Goal: Information Seeking & Learning: Find specific fact

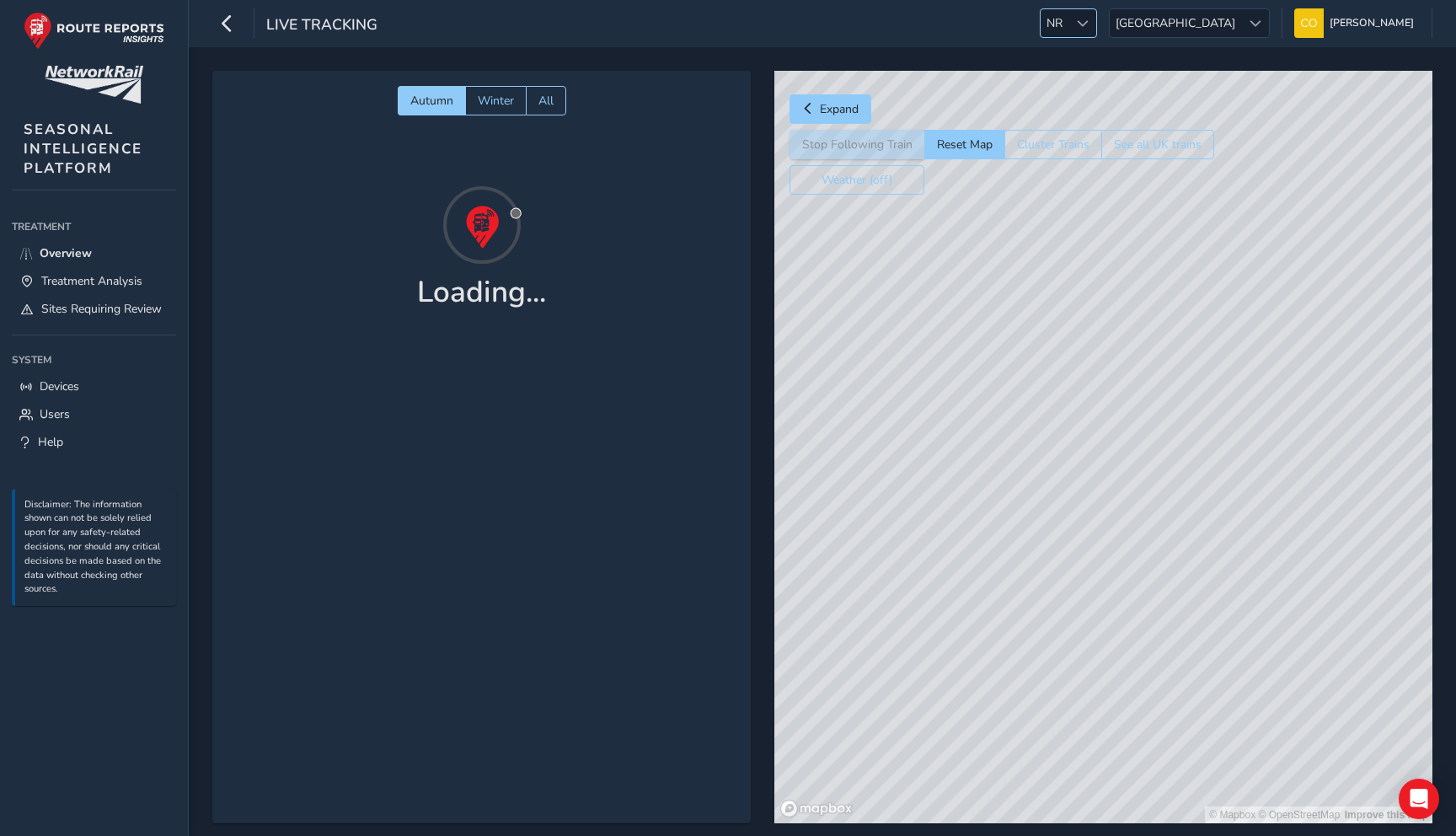
click at [1088, 19] on span at bounding box center [1082, 23] width 11 height 11
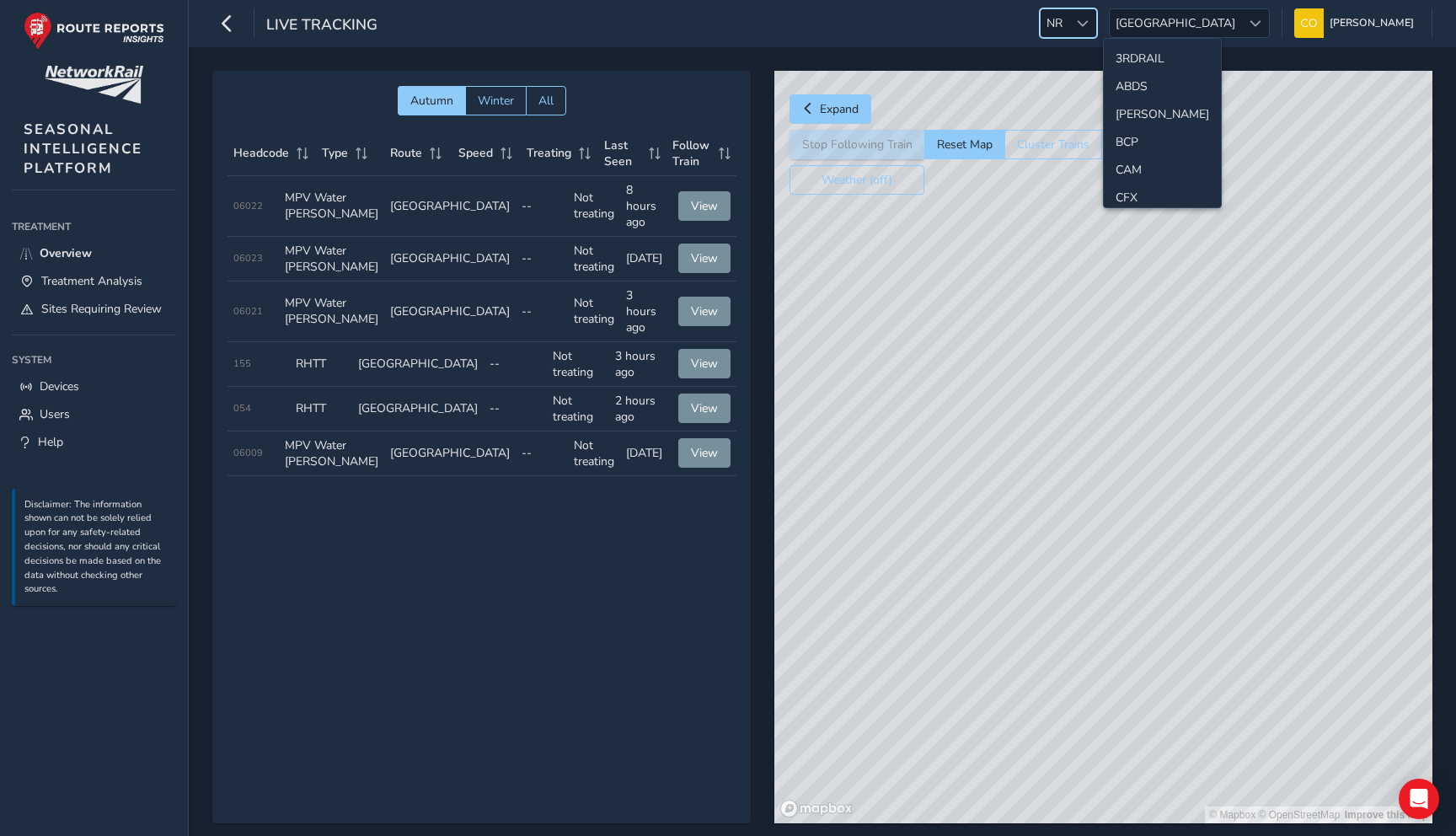
scroll to position [449, 0]
click at [1135, 156] on li "NOR" at bounding box center [1162, 166] width 117 height 28
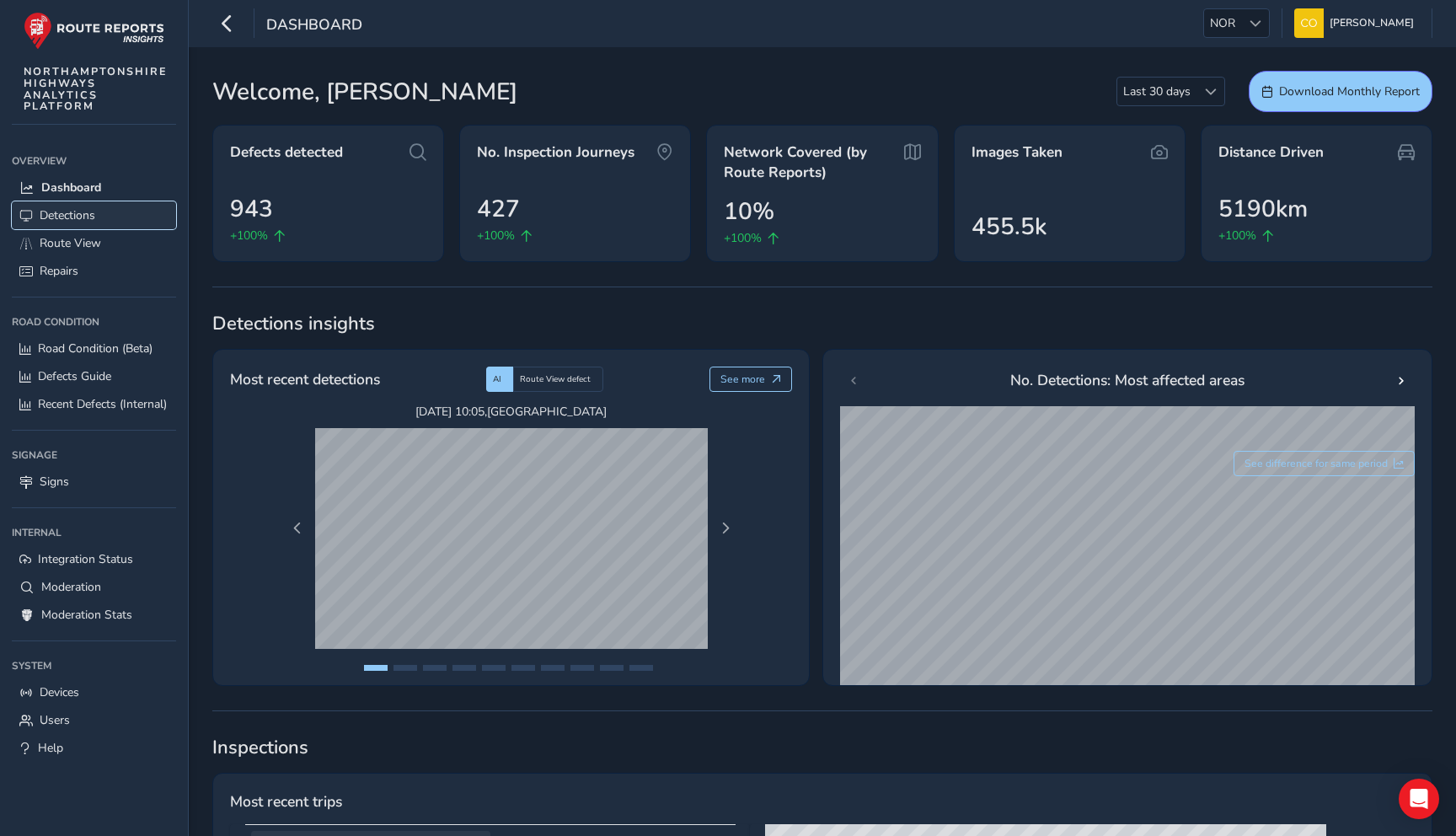
click at [57, 220] on span "Detections" at bounding box center [67, 215] width 56 height 16
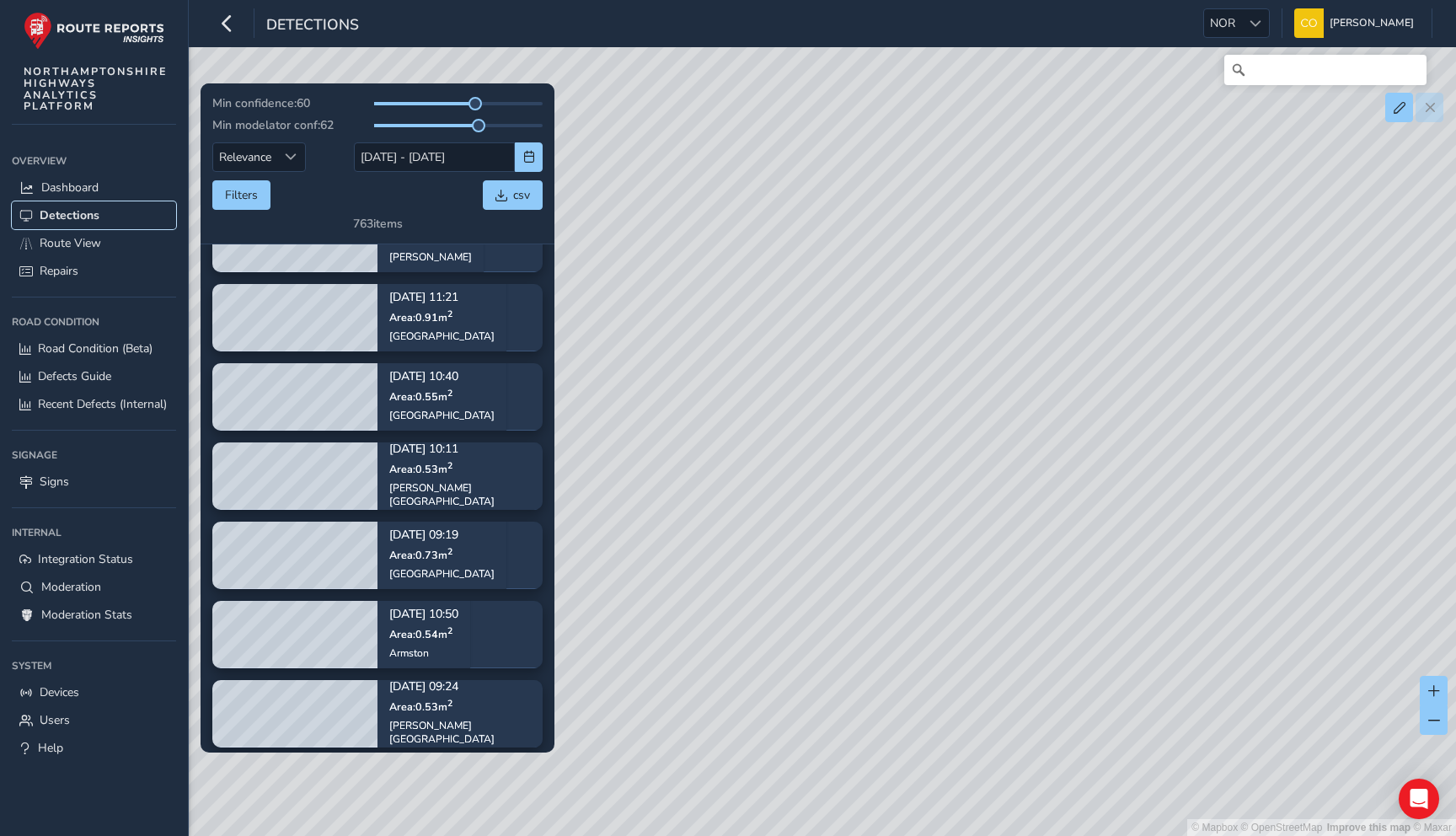
scroll to position [476, 0]
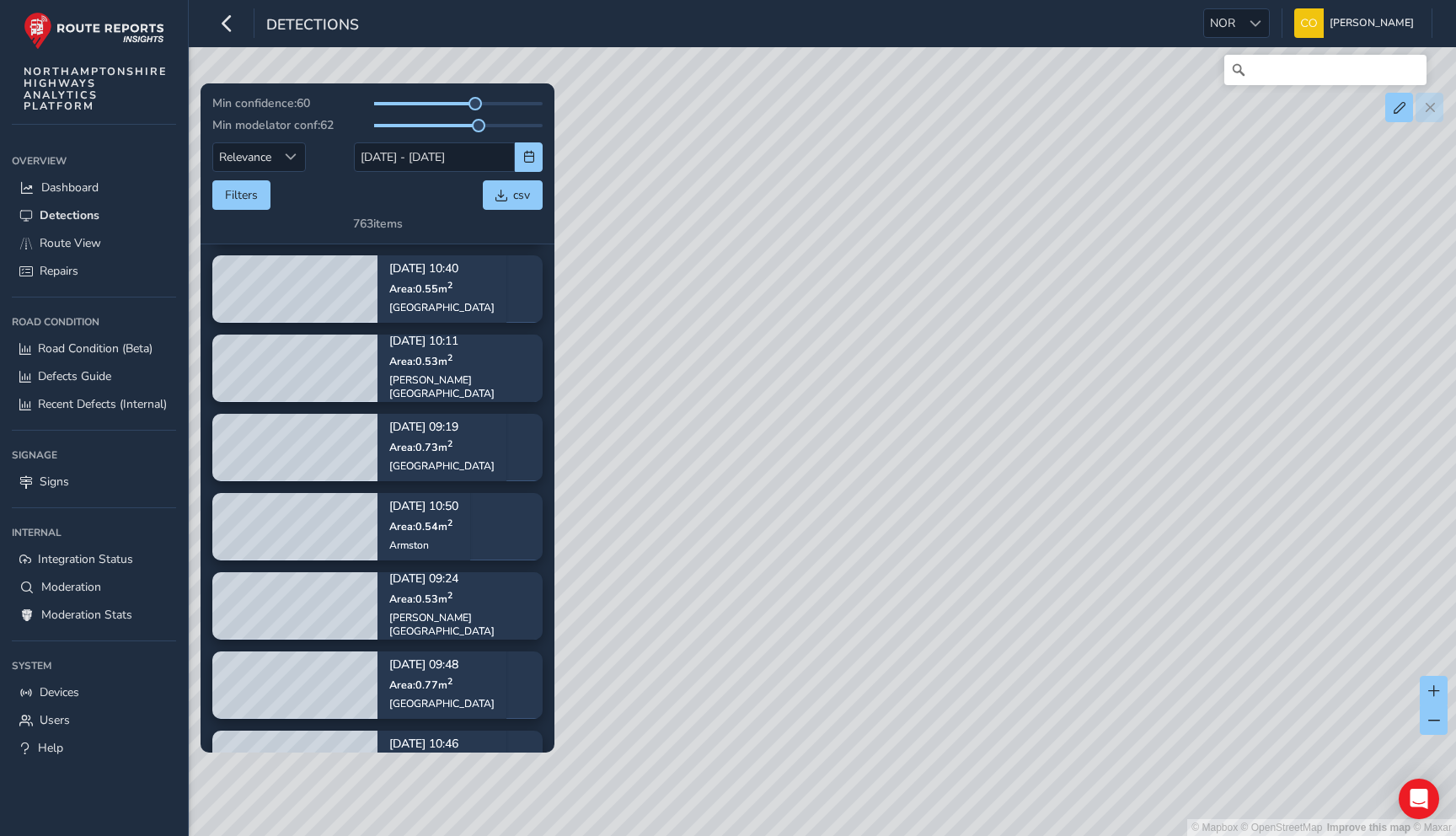
click at [470, 534] on div "[DATE] 10:50 Area: 0.54 m 2 Armston" at bounding box center [423, 526] width 93 height 98
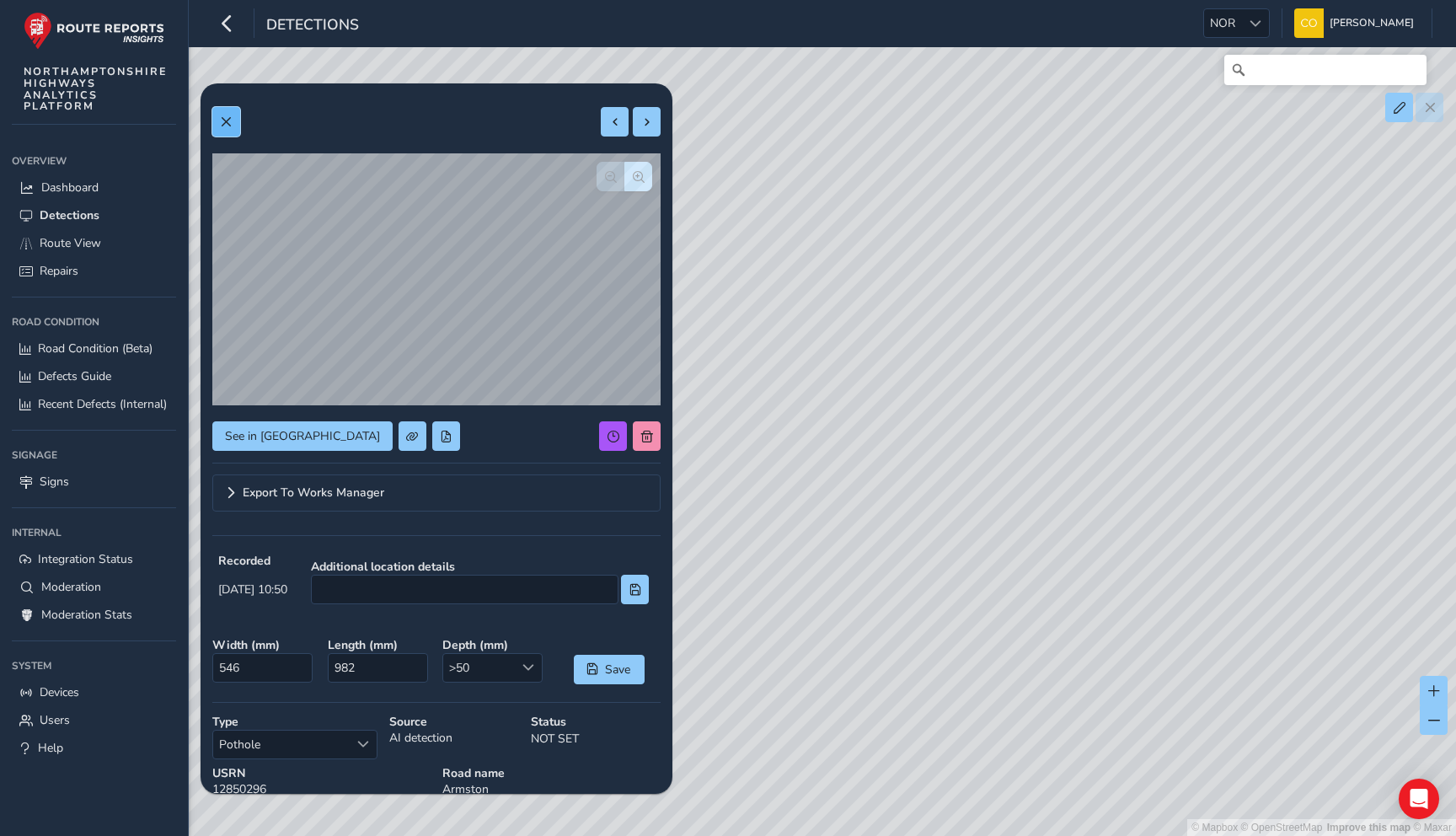
click at [225, 121] on span at bounding box center [225, 122] width 11 height 11
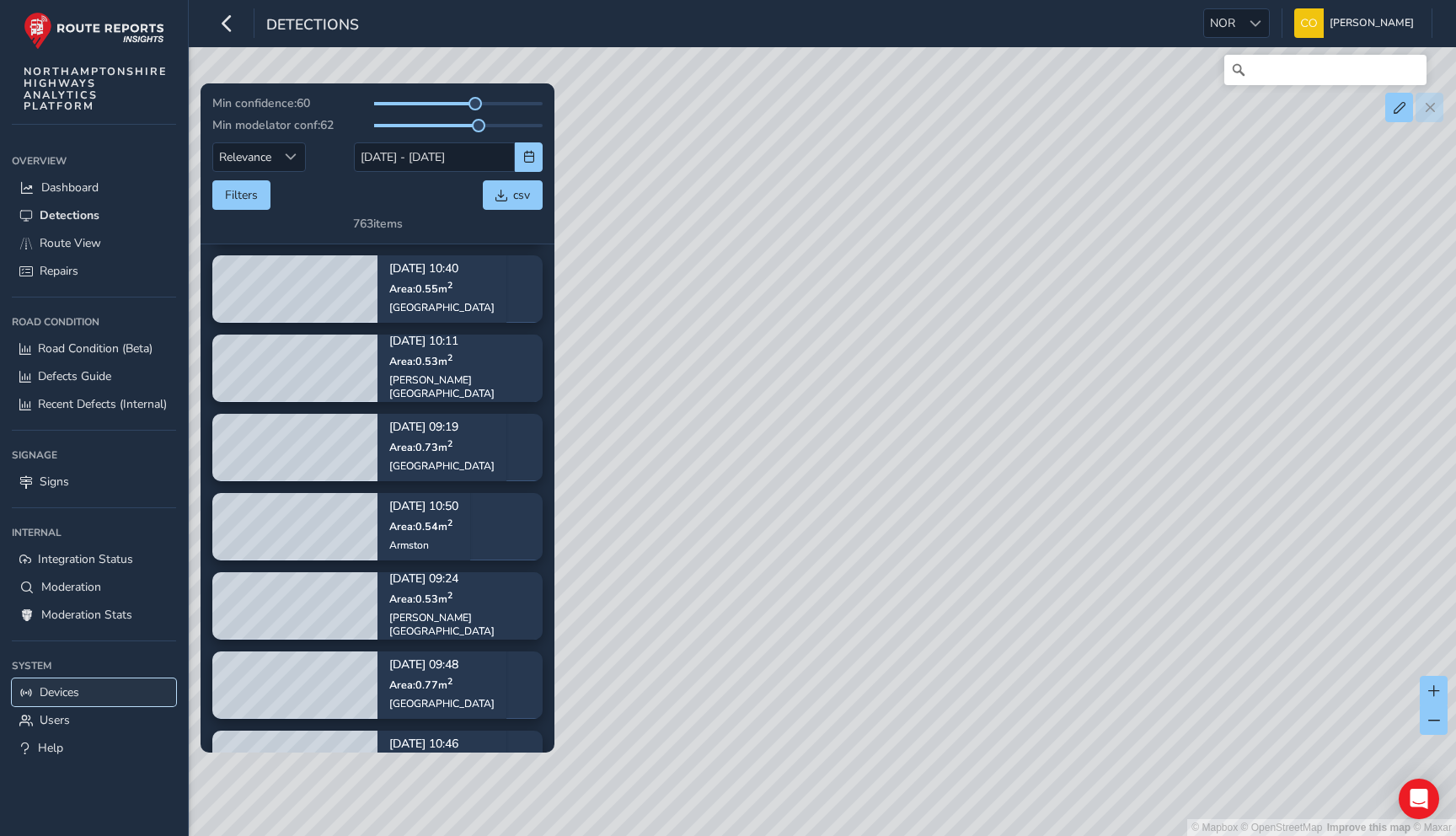
click at [41, 694] on span "Devices" at bounding box center [59, 692] width 40 height 16
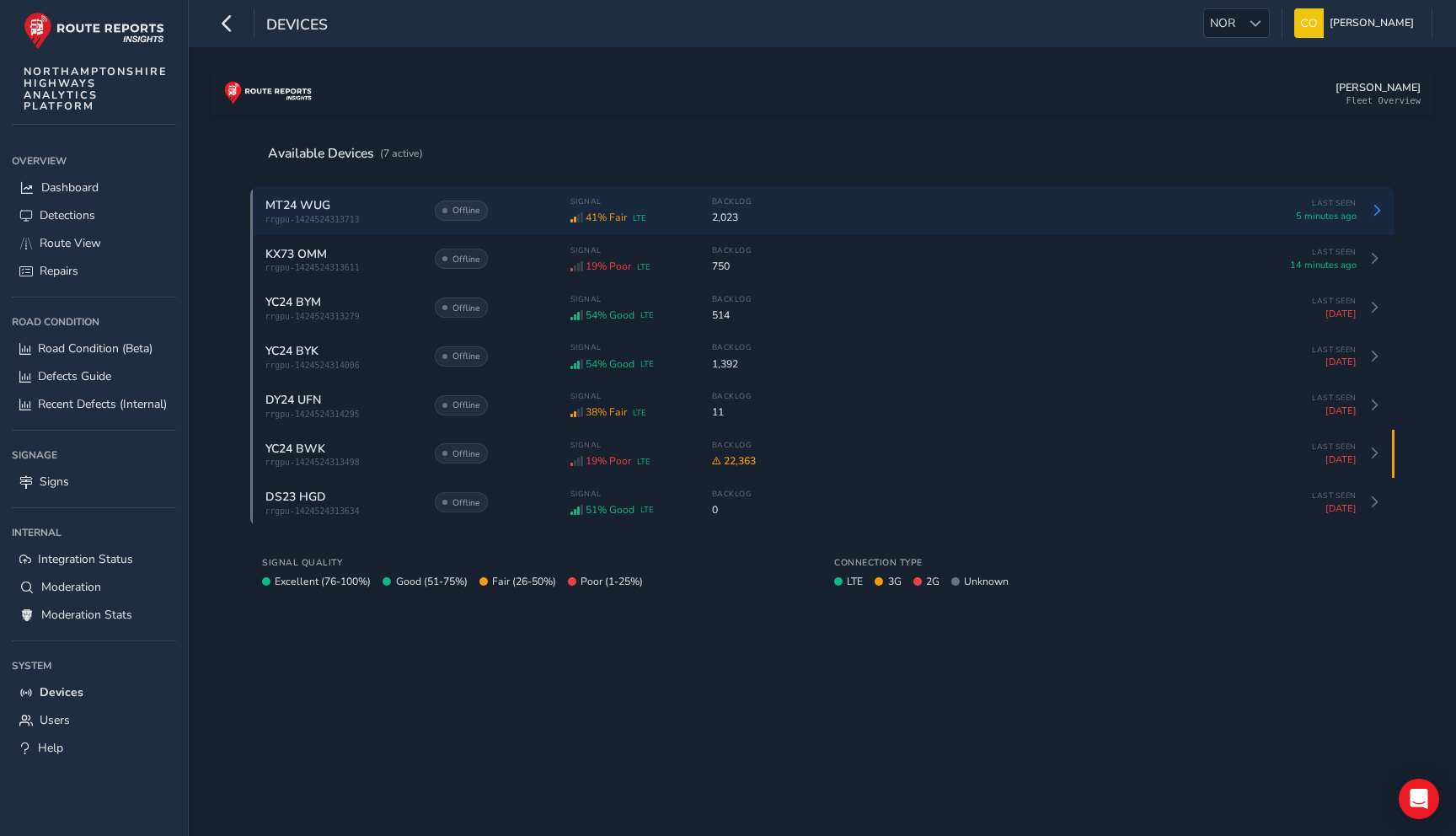
click at [530, 222] on div "MT24 WUG rrgpu-1424524313713 Offline Signal 41% Fair LTE Backlog 2,023 Last See…" at bounding box center [811, 211] width 1091 height 28
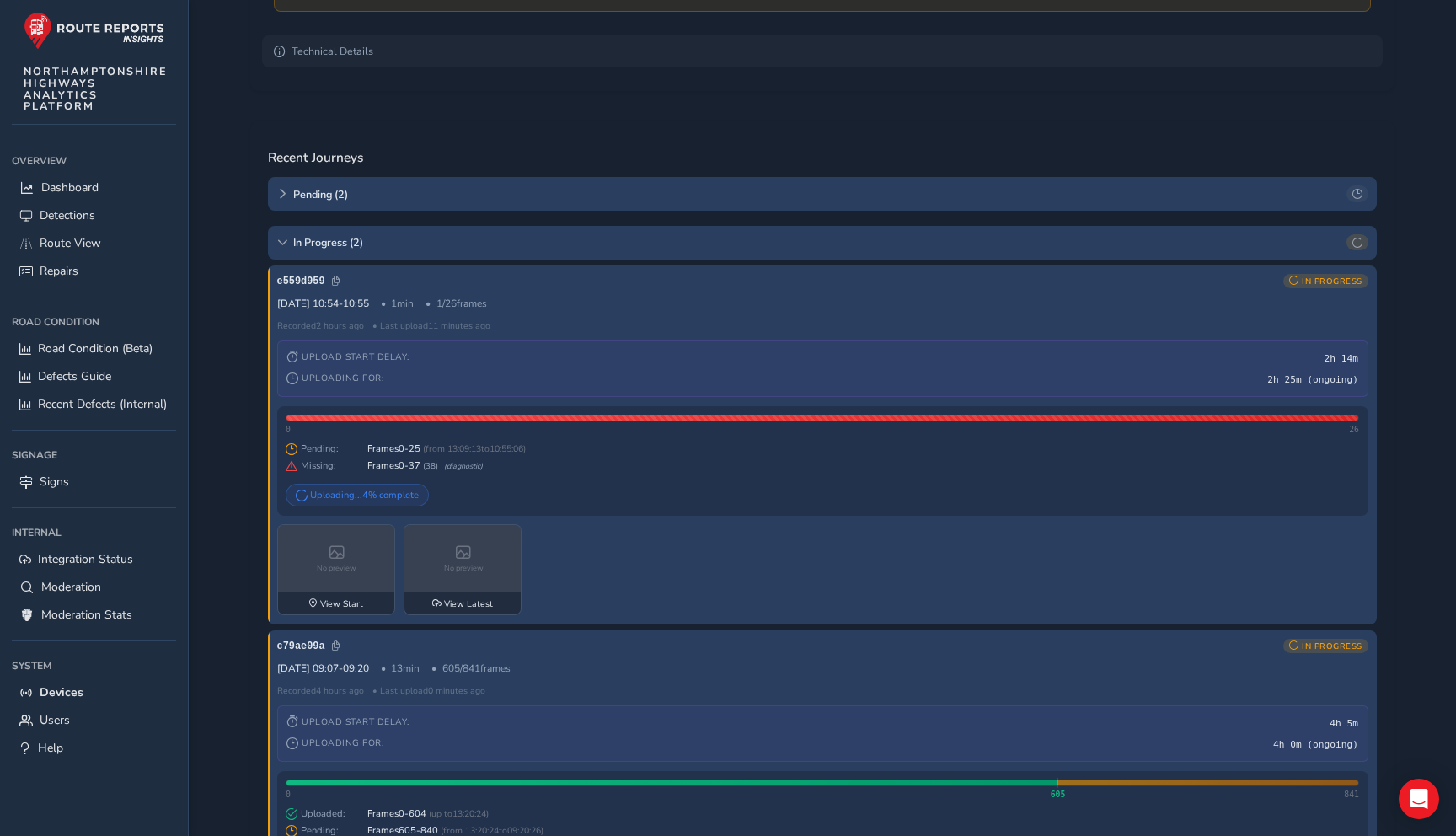
scroll to position [487, 0]
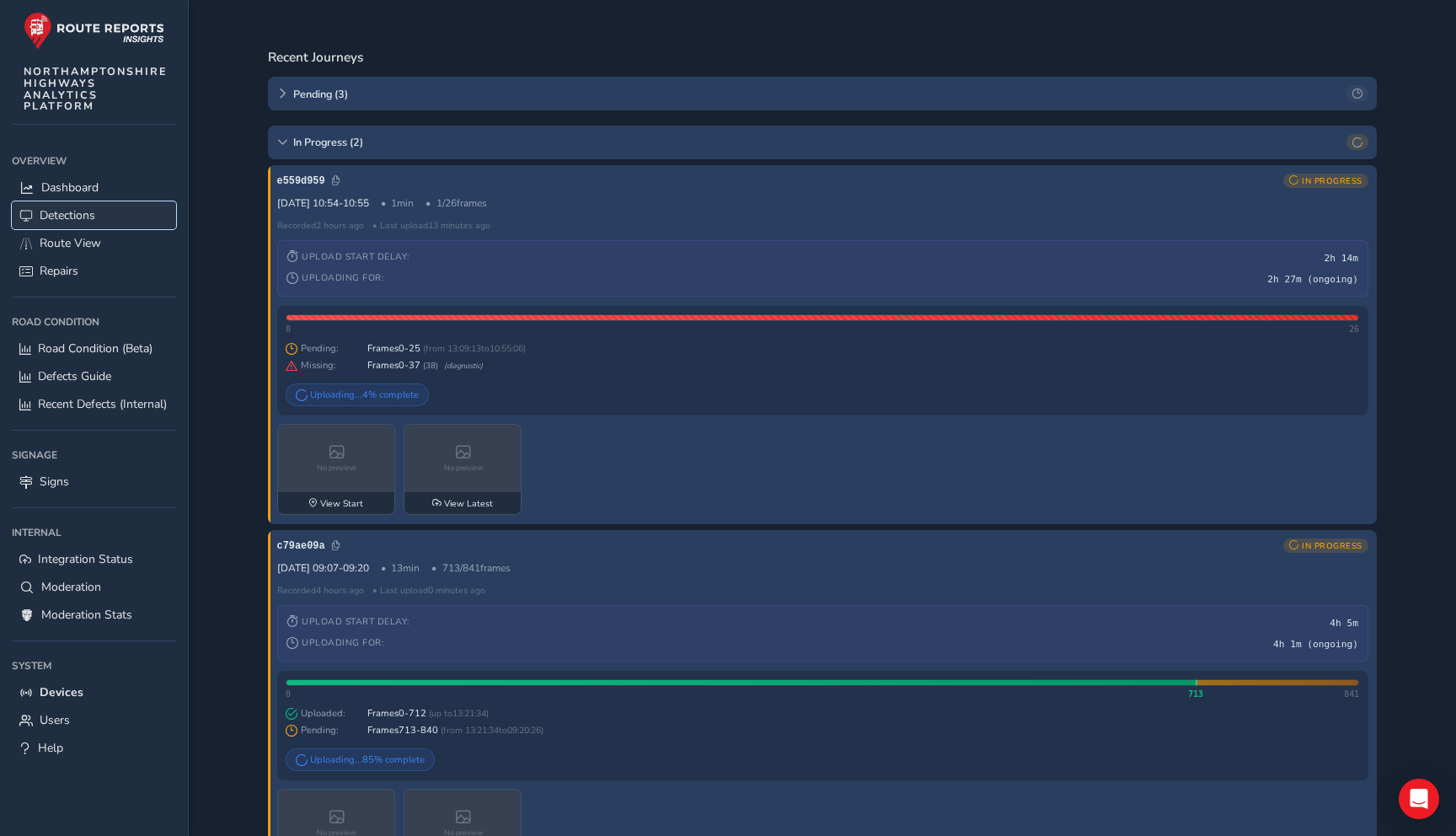
click at [89, 214] on span "Detections" at bounding box center [67, 215] width 56 height 16
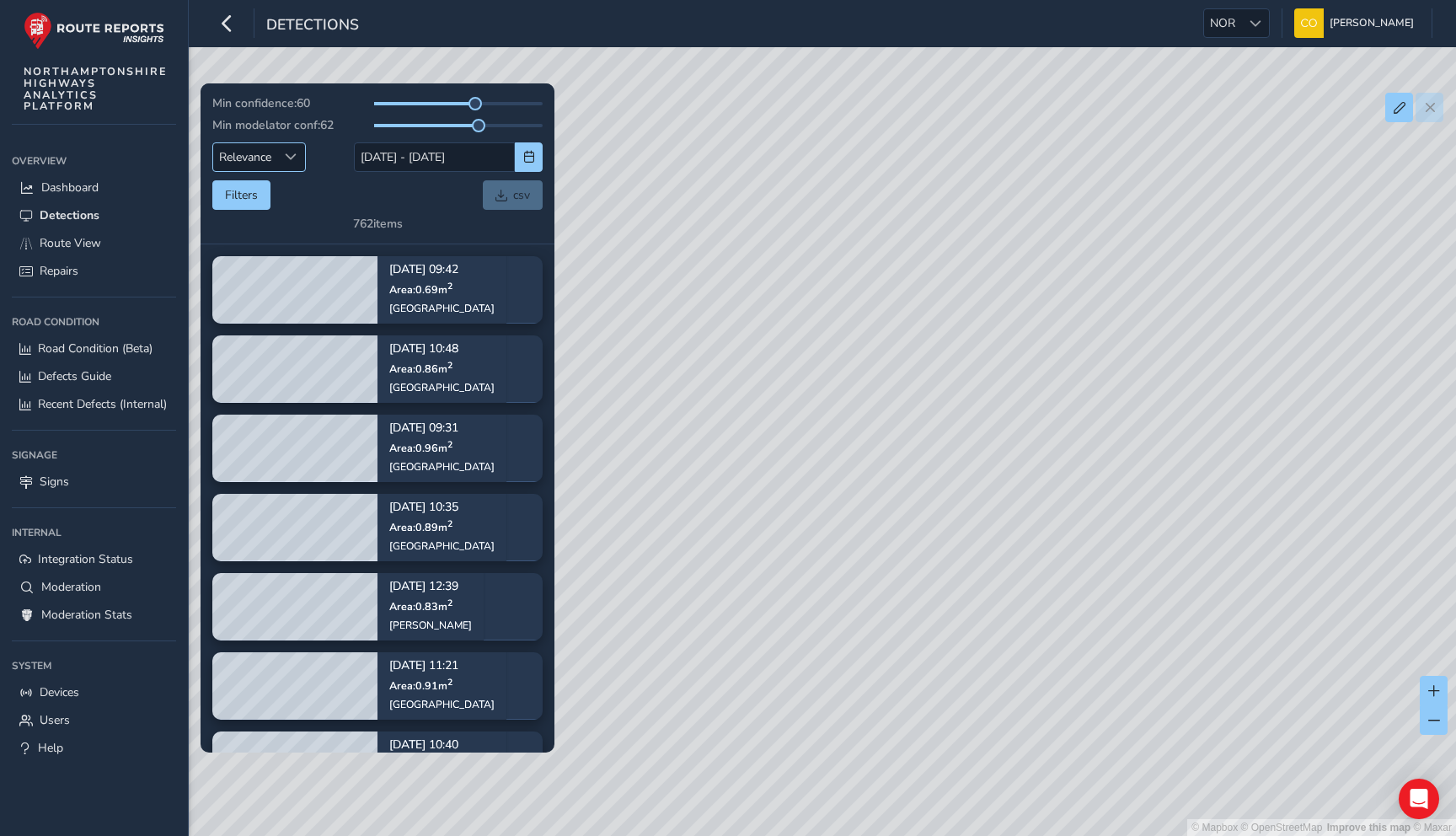
click at [270, 165] on span "Relevance" at bounding box center [245, 157] width 64 height 28
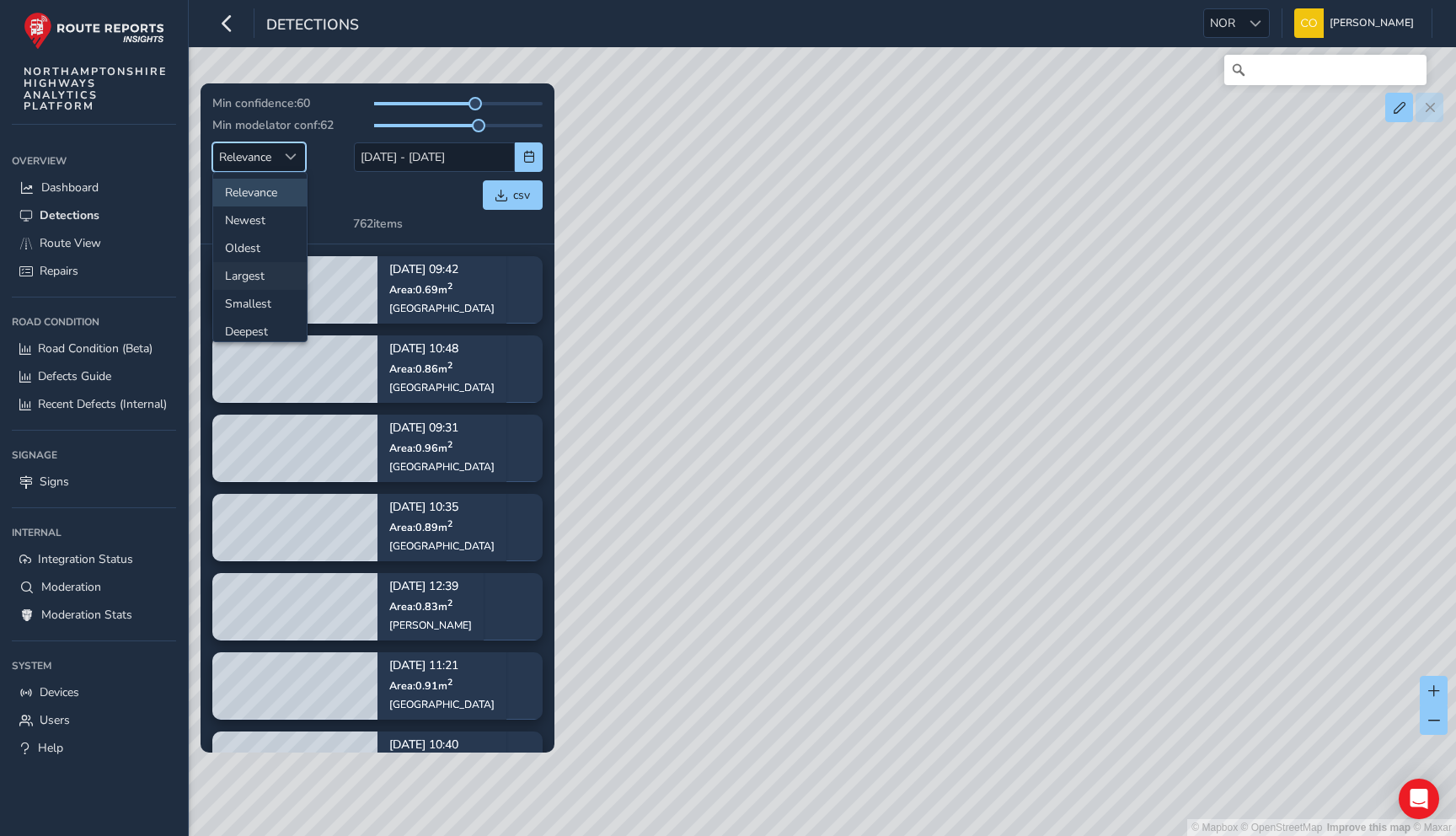
click at [254, 277] on li "Largest" at bounding box center [260, 276] width 93 height 28
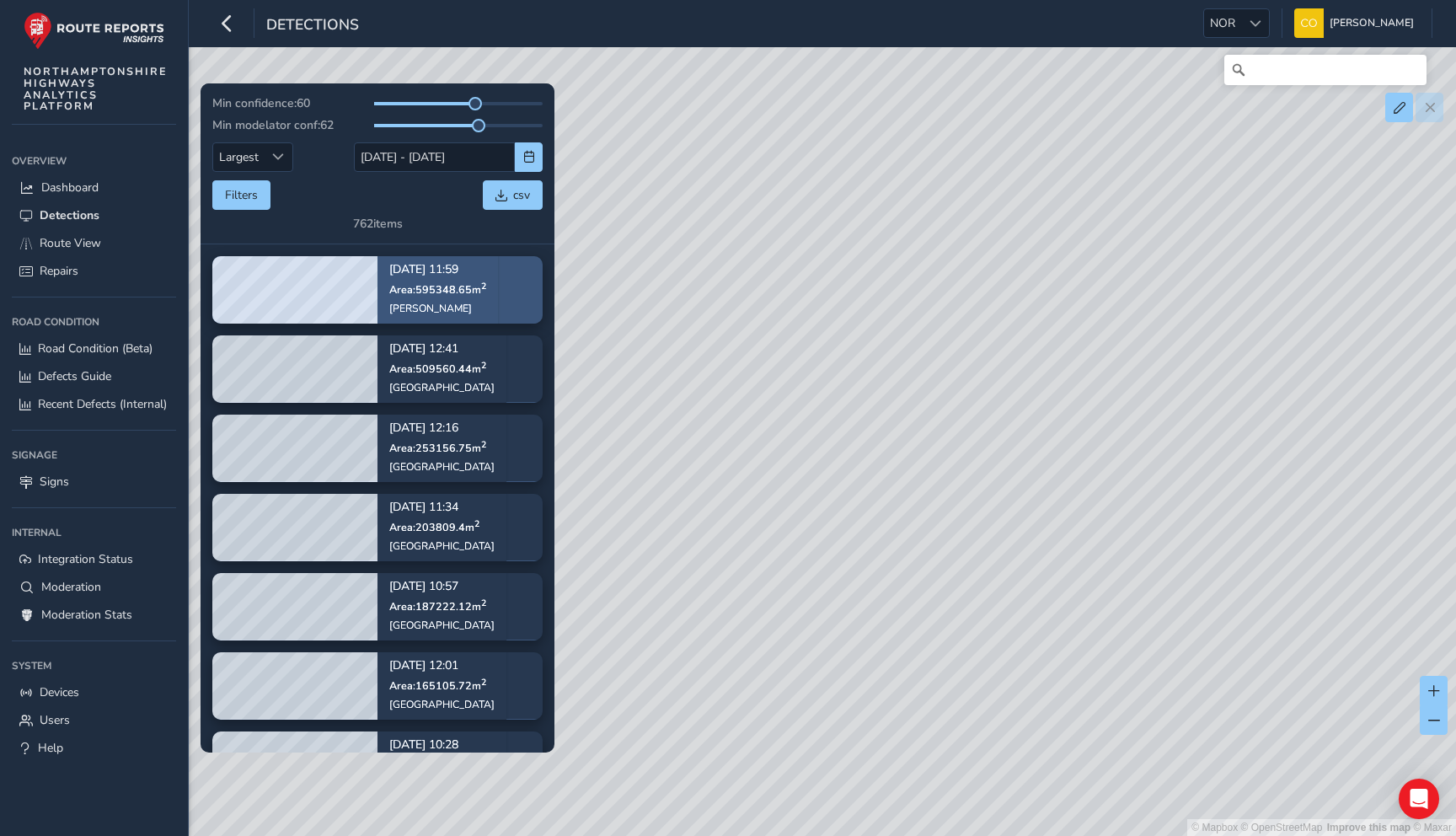
click at [456, 291] on span "Area: 595348.65 m 2" at bounding box center [438, 289] width 97 height 14
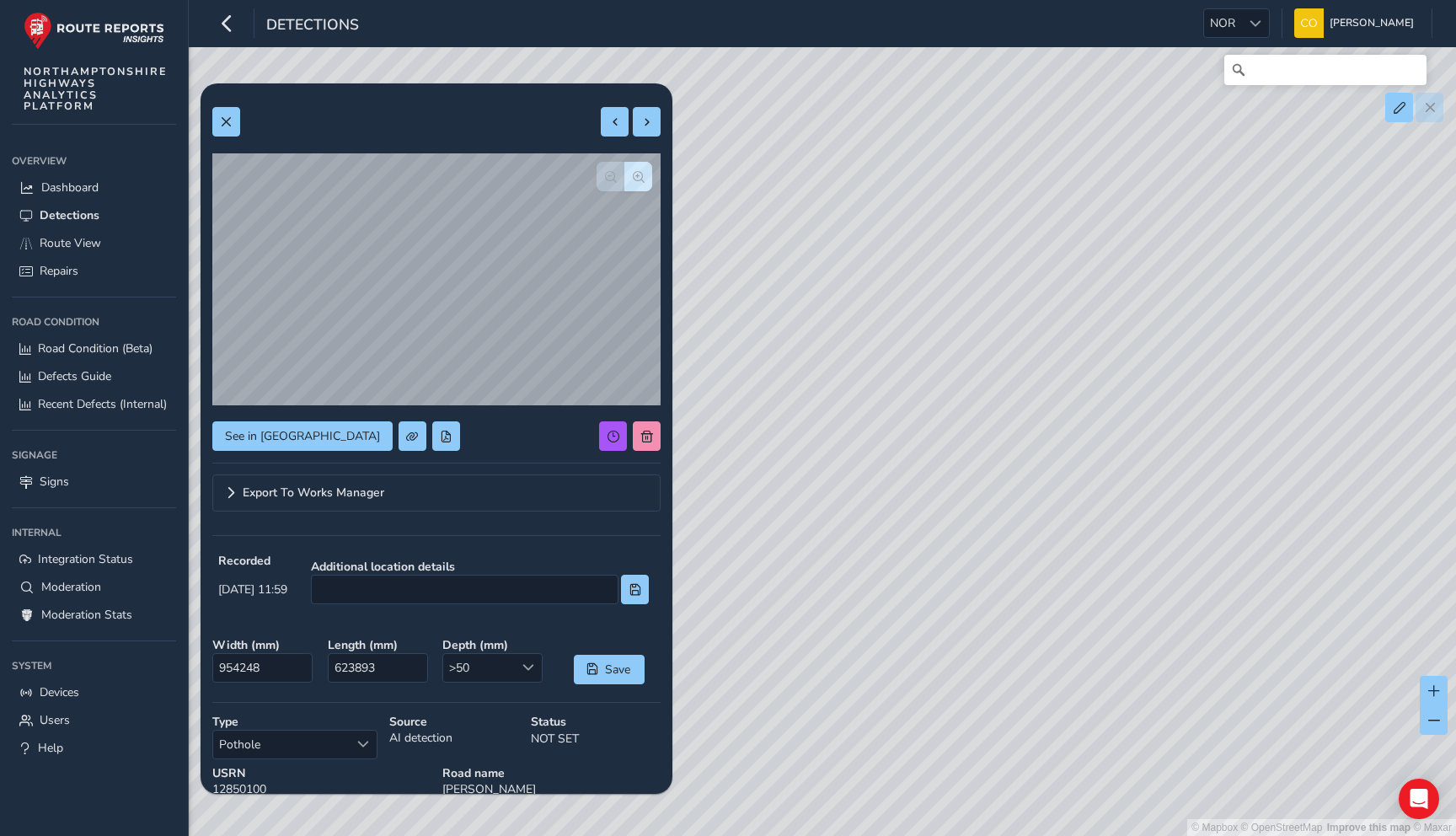
scroll to position [34, 0]
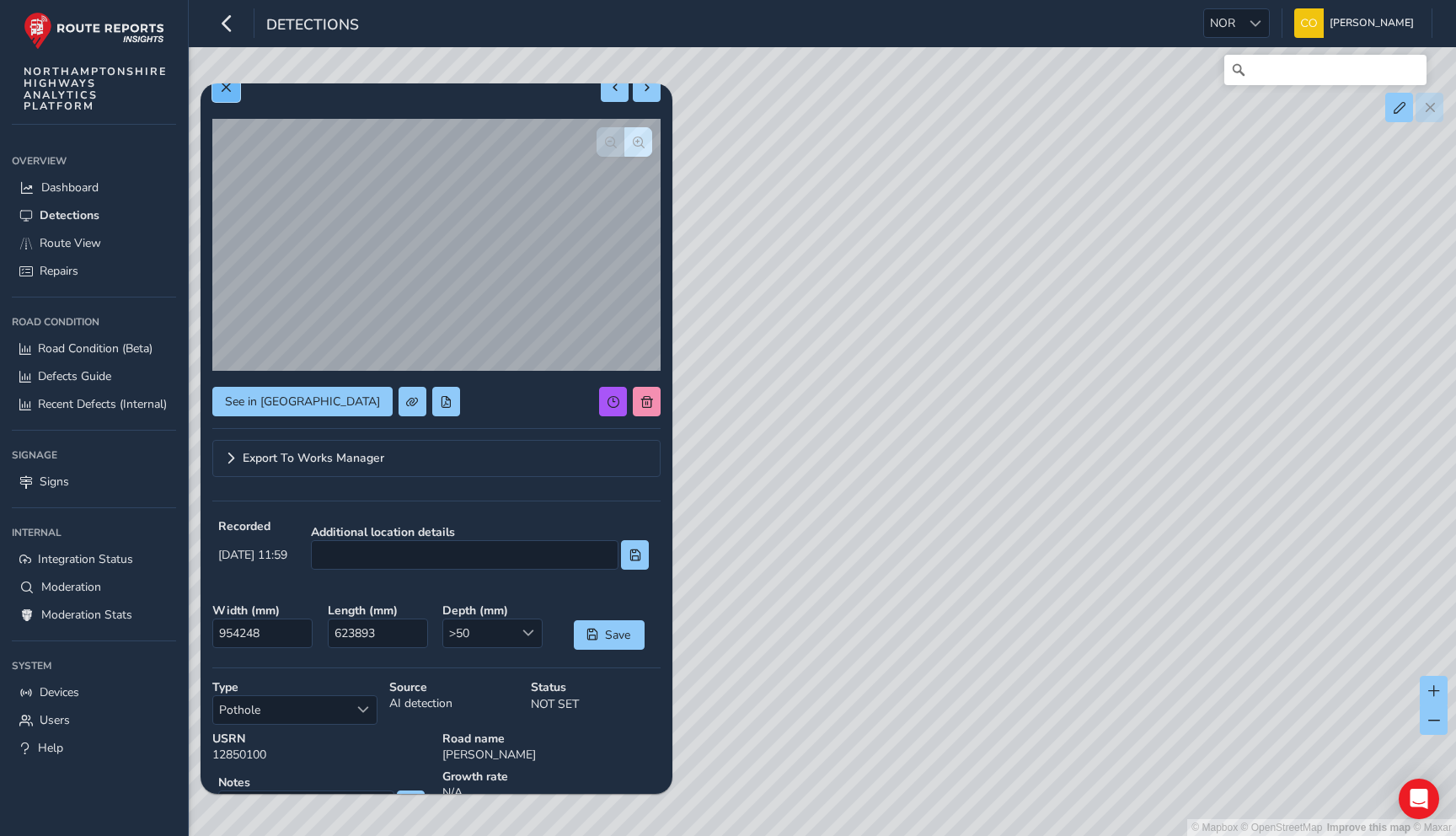
click at [236, 92] on button at bounding box center [227, 86] width 28 height 29
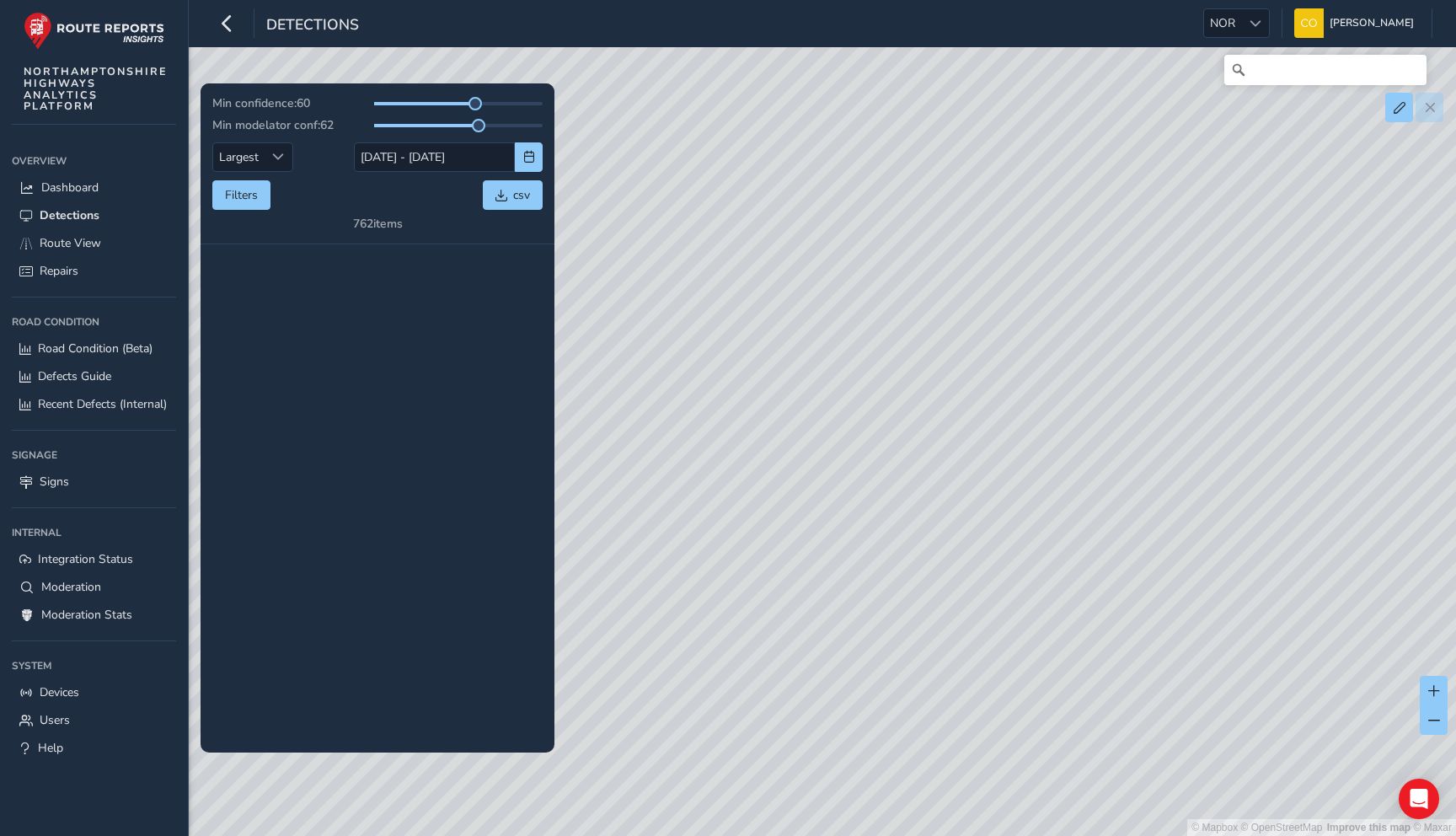
scroll to position [1572, 0]
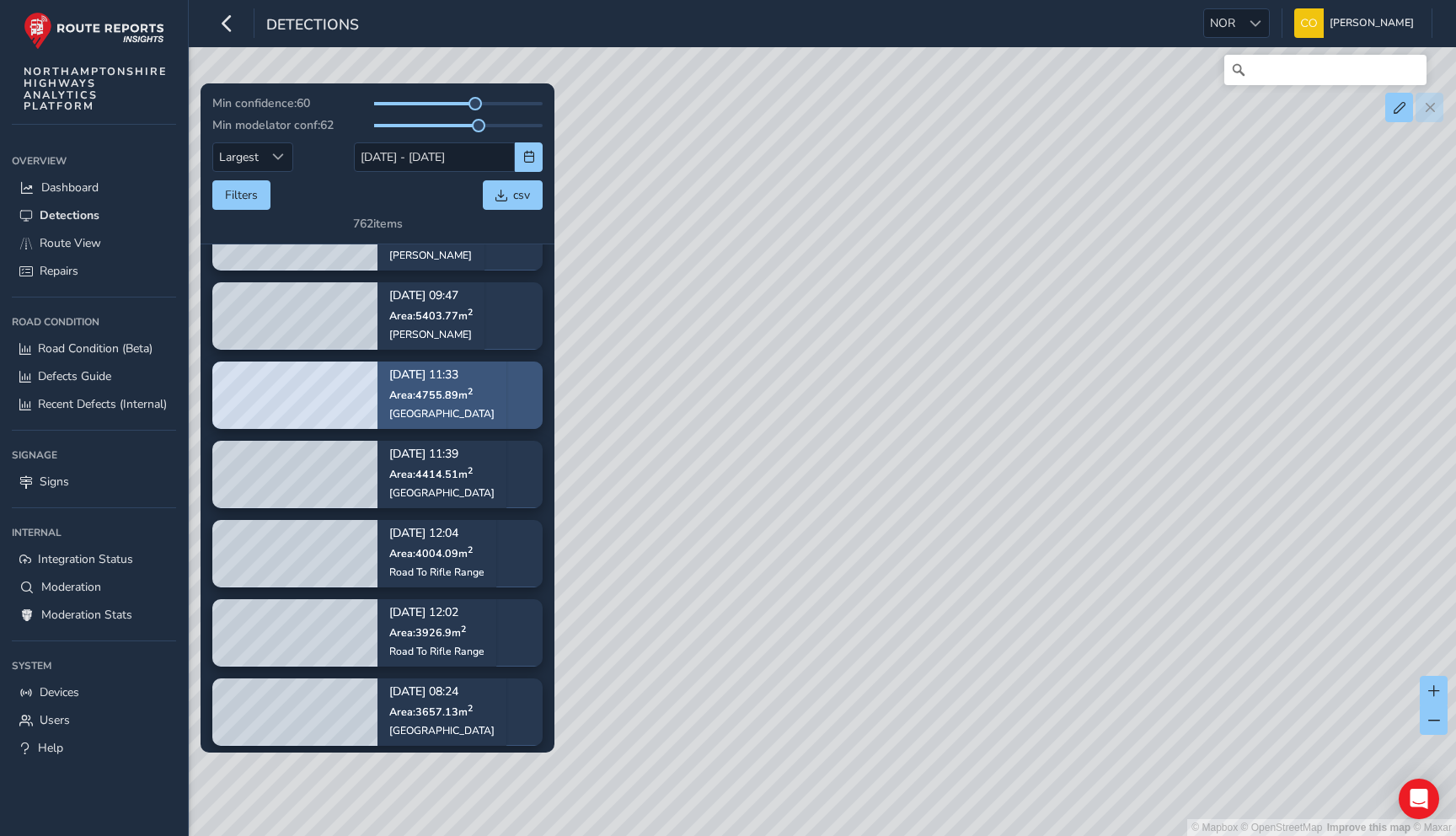
click at [441, 370] on p "[DATE] 11:33" at bounding box center [442, 376] width 105 height 11
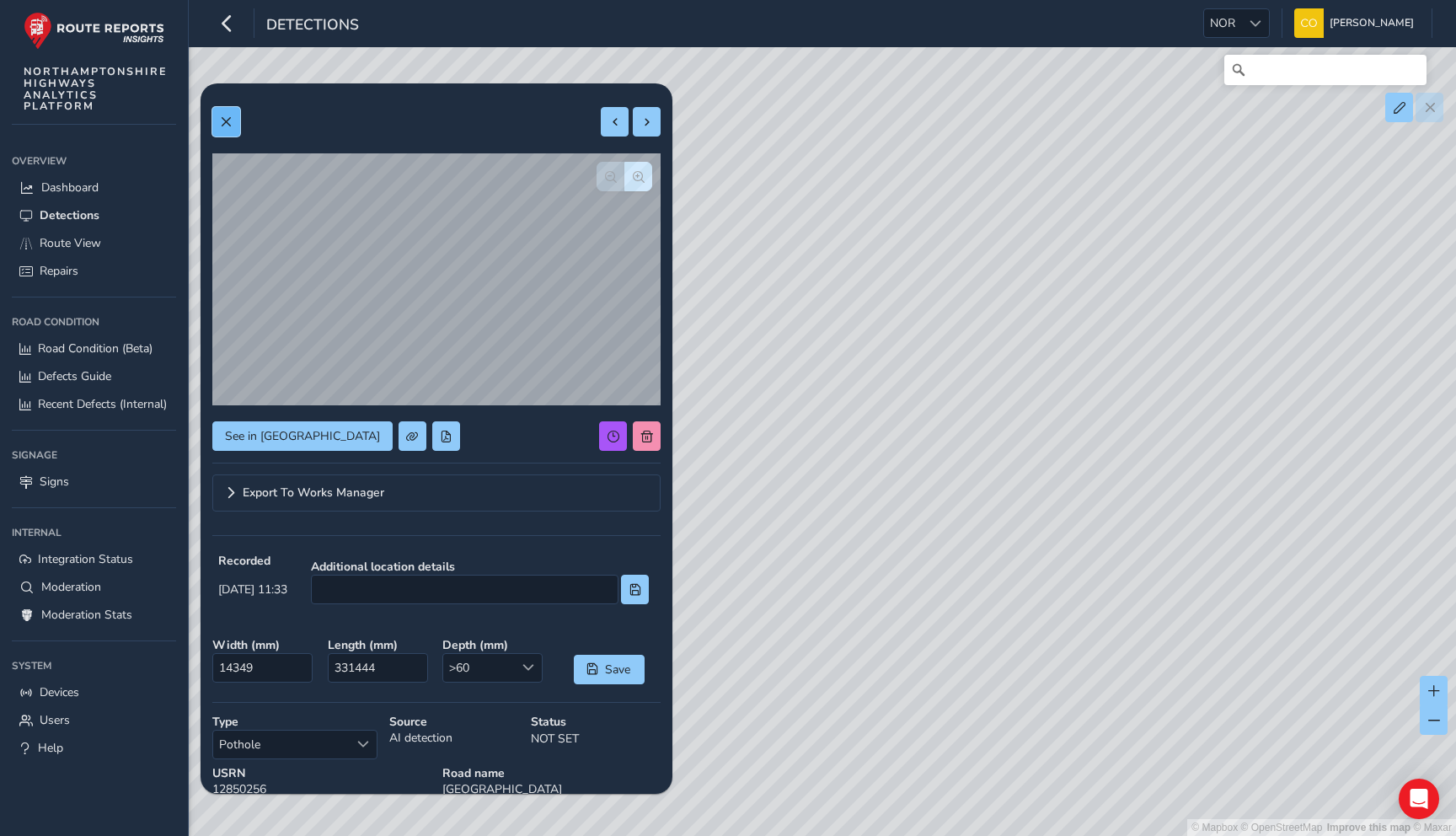
click at [215, 115] on button at bounding box center [227, 121] width 28 height 29
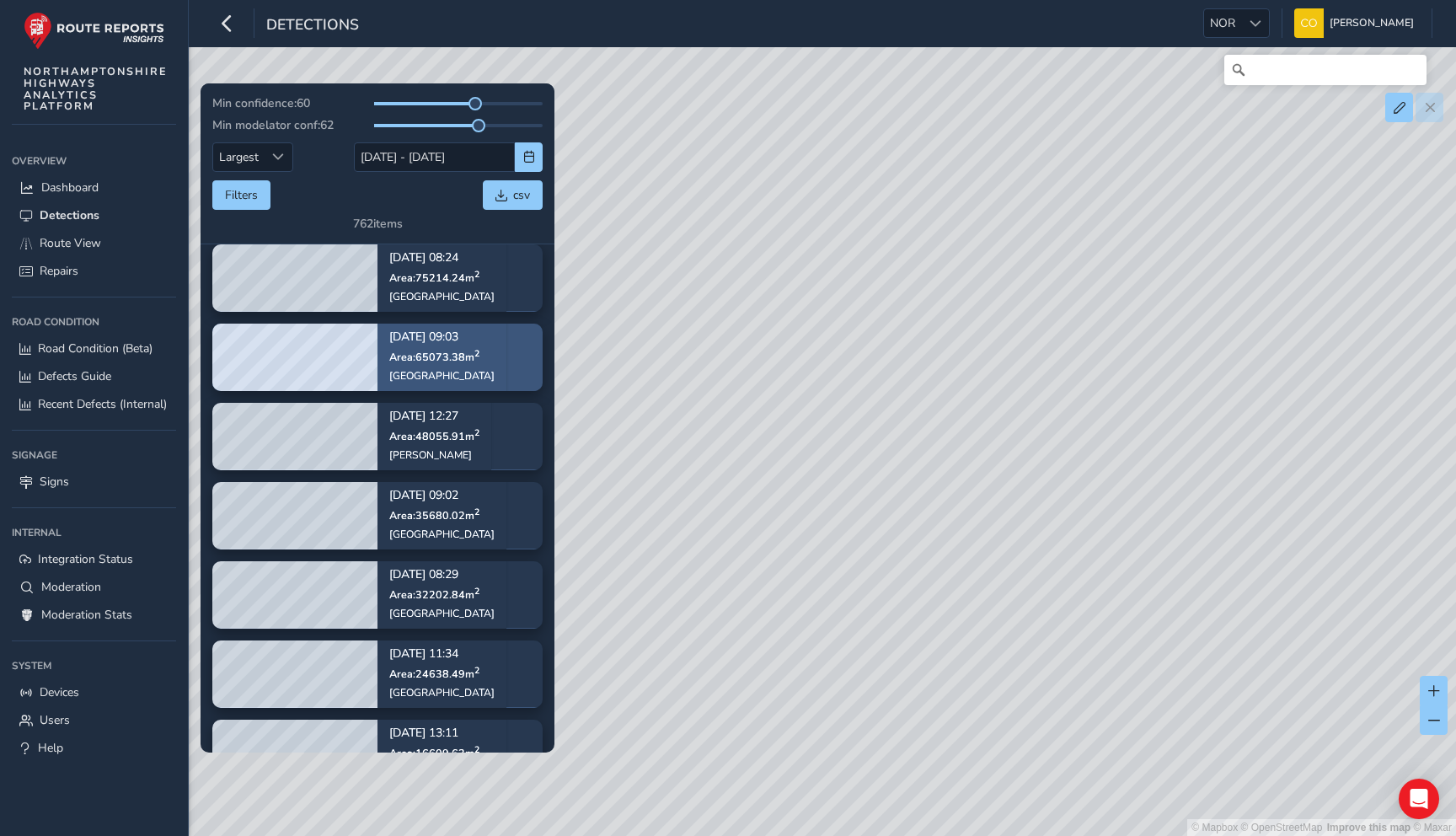
scroll to position [1148, 0]
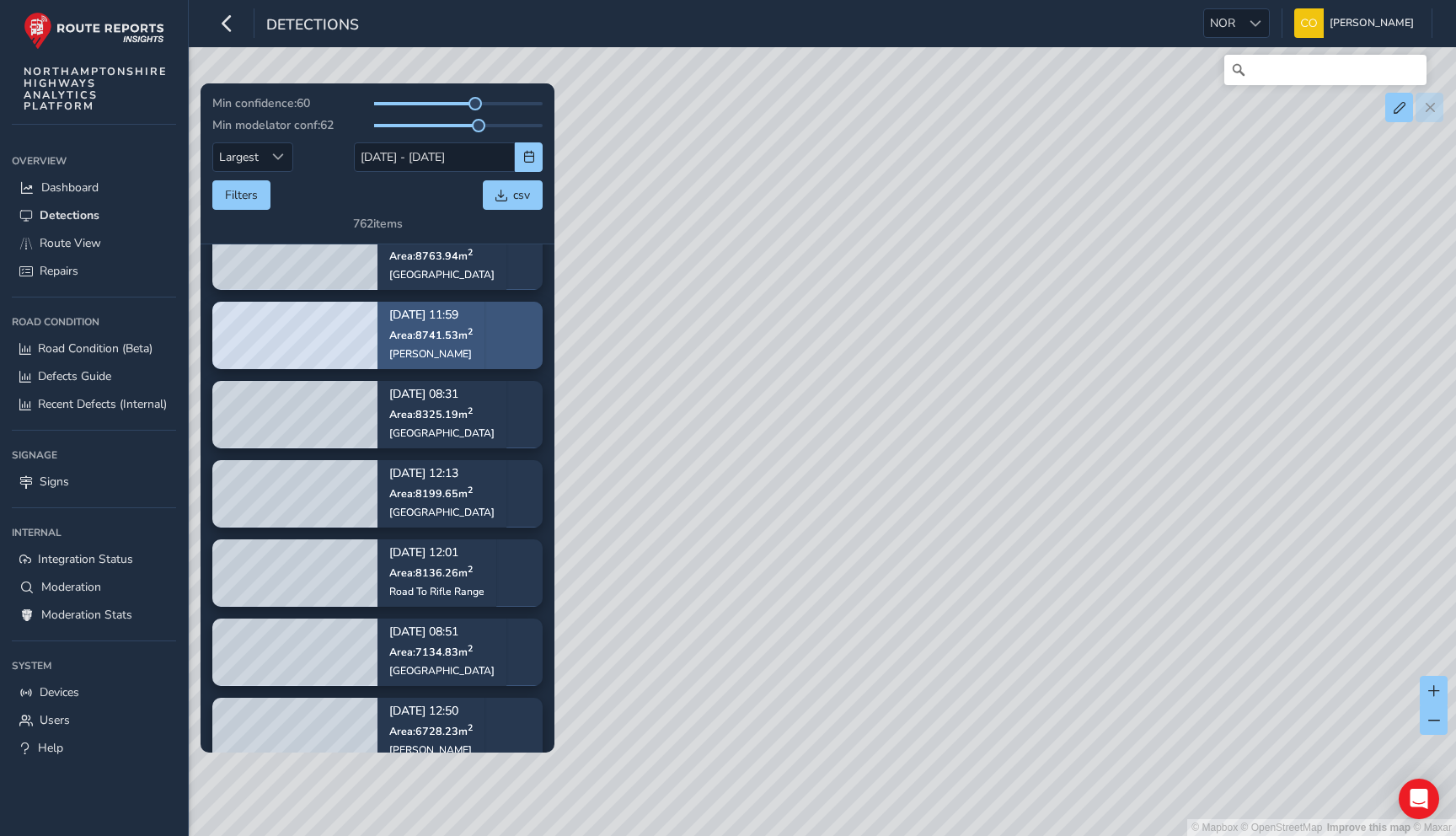
click at [472, 345] on div "[DATE] 11:59 Area: 8741.53 m 2 [PERSON_NAME]" at bounding box center [430, 335] width 107 height 98
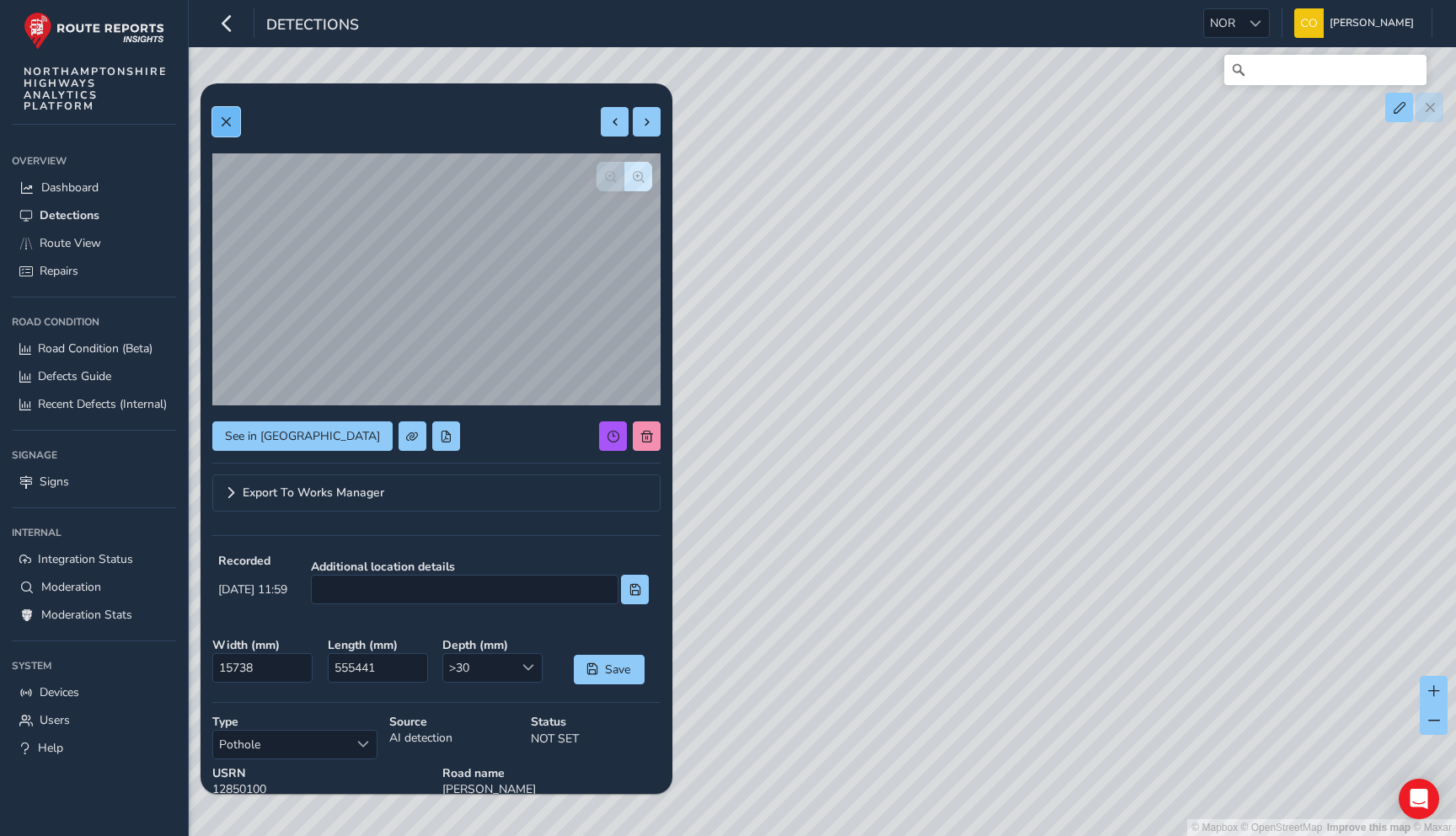
click at [225, 123] on span at bounding box center [225, 122] width 11 height 11
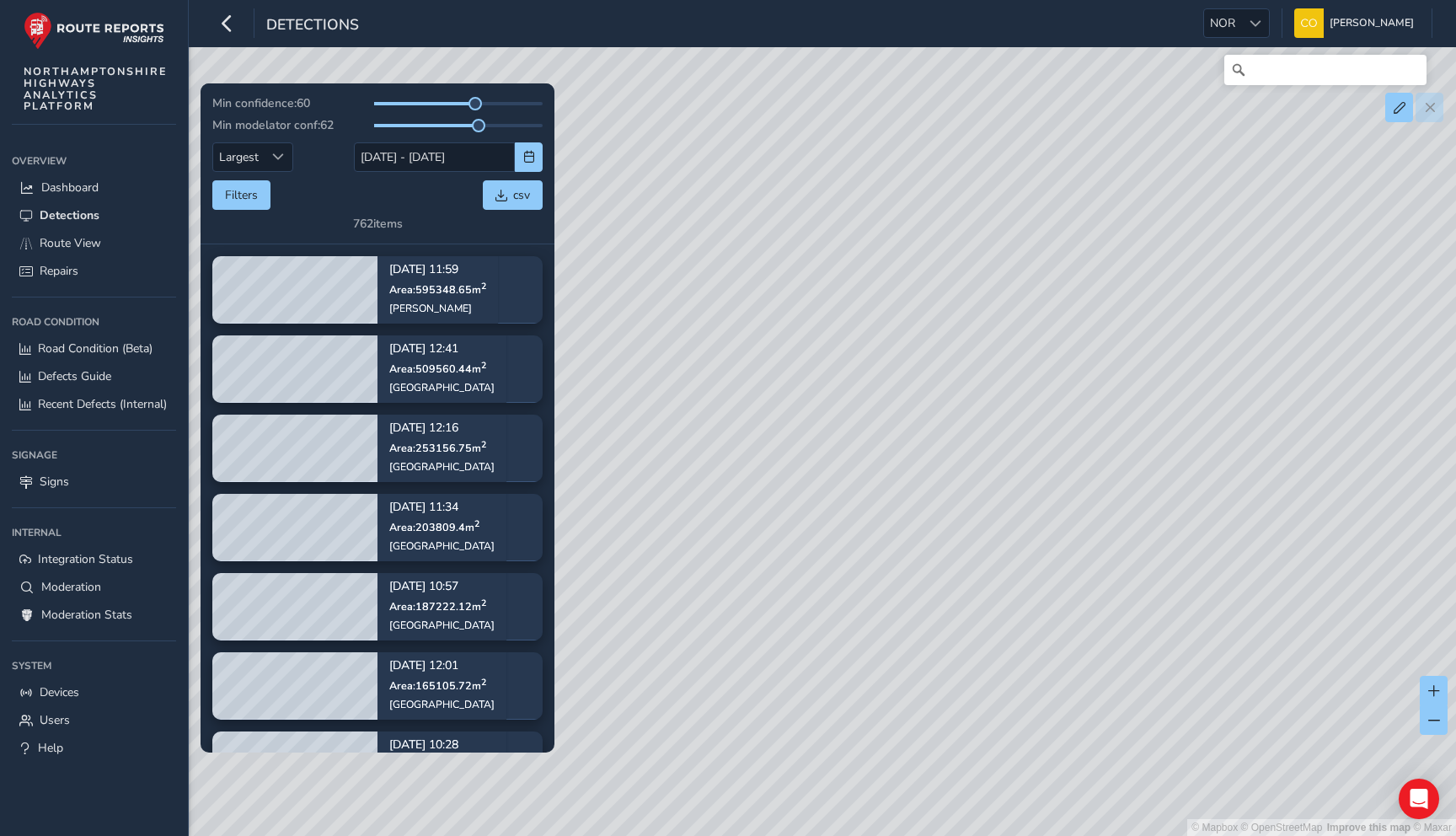
scroll to position [498, 0]
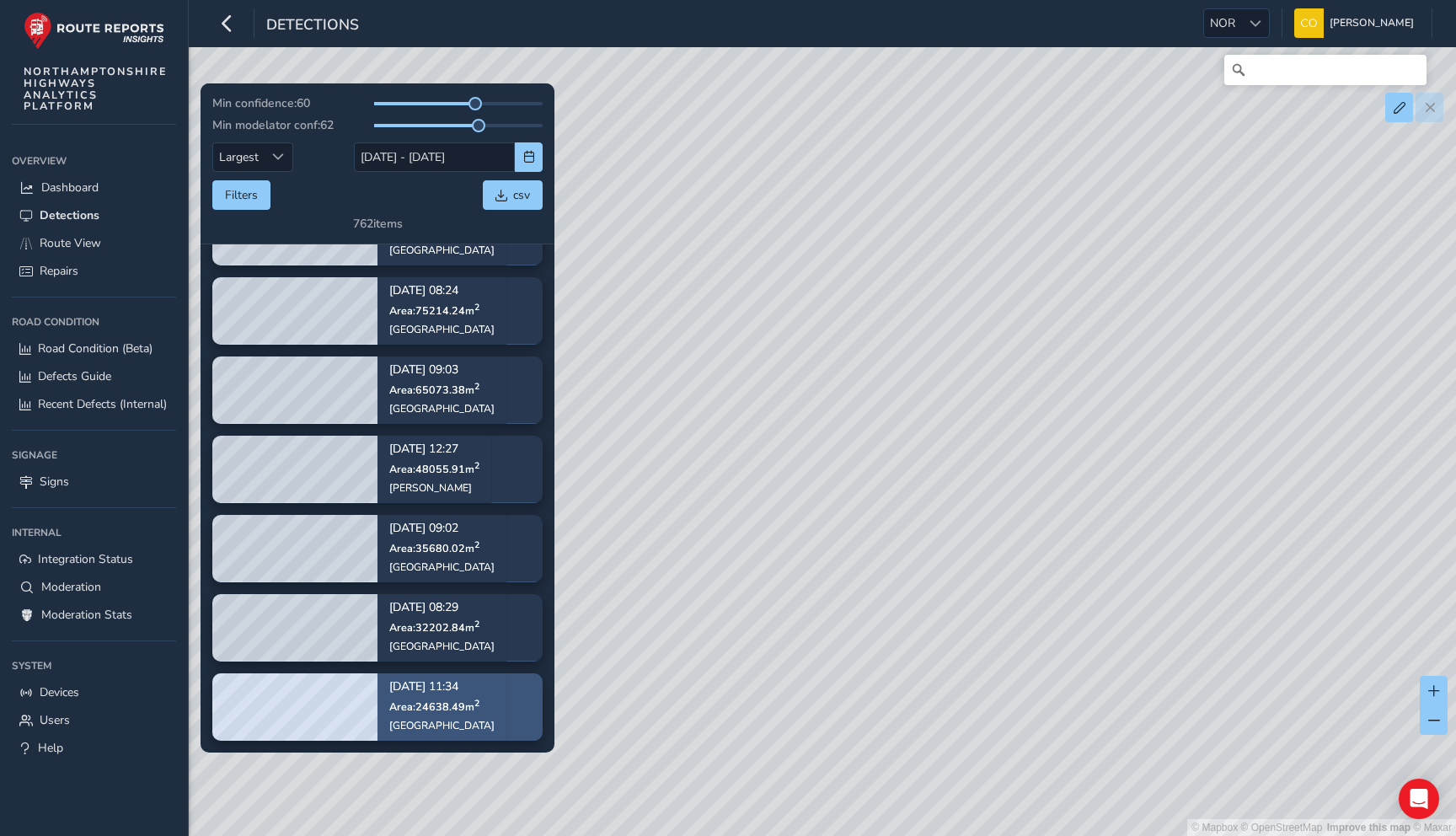
click at [472, 711] on span "Area: 24638.49 m 2" at bounding box center [435, 706] width 90 height 14
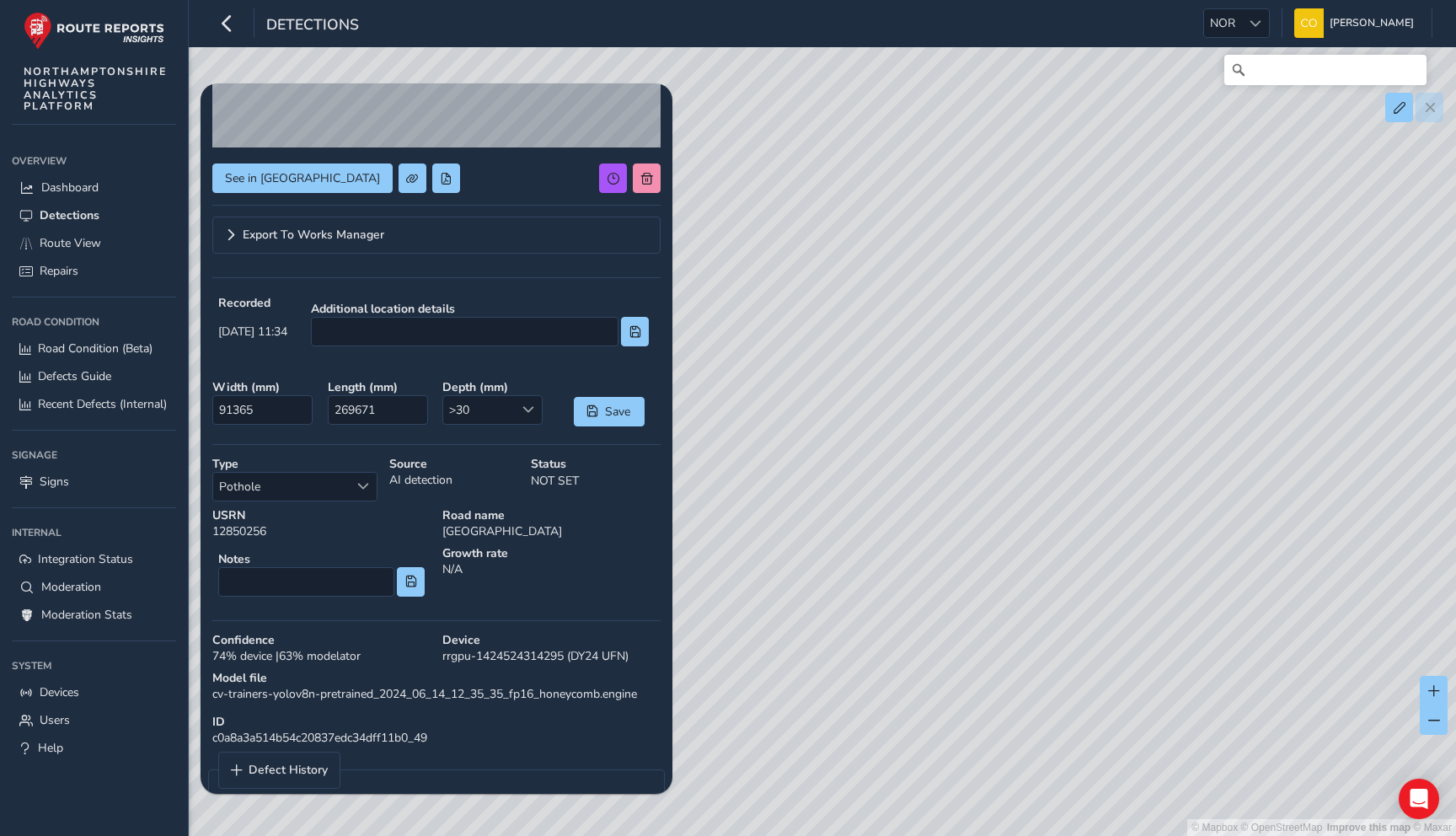
scroll to position [288, 0]
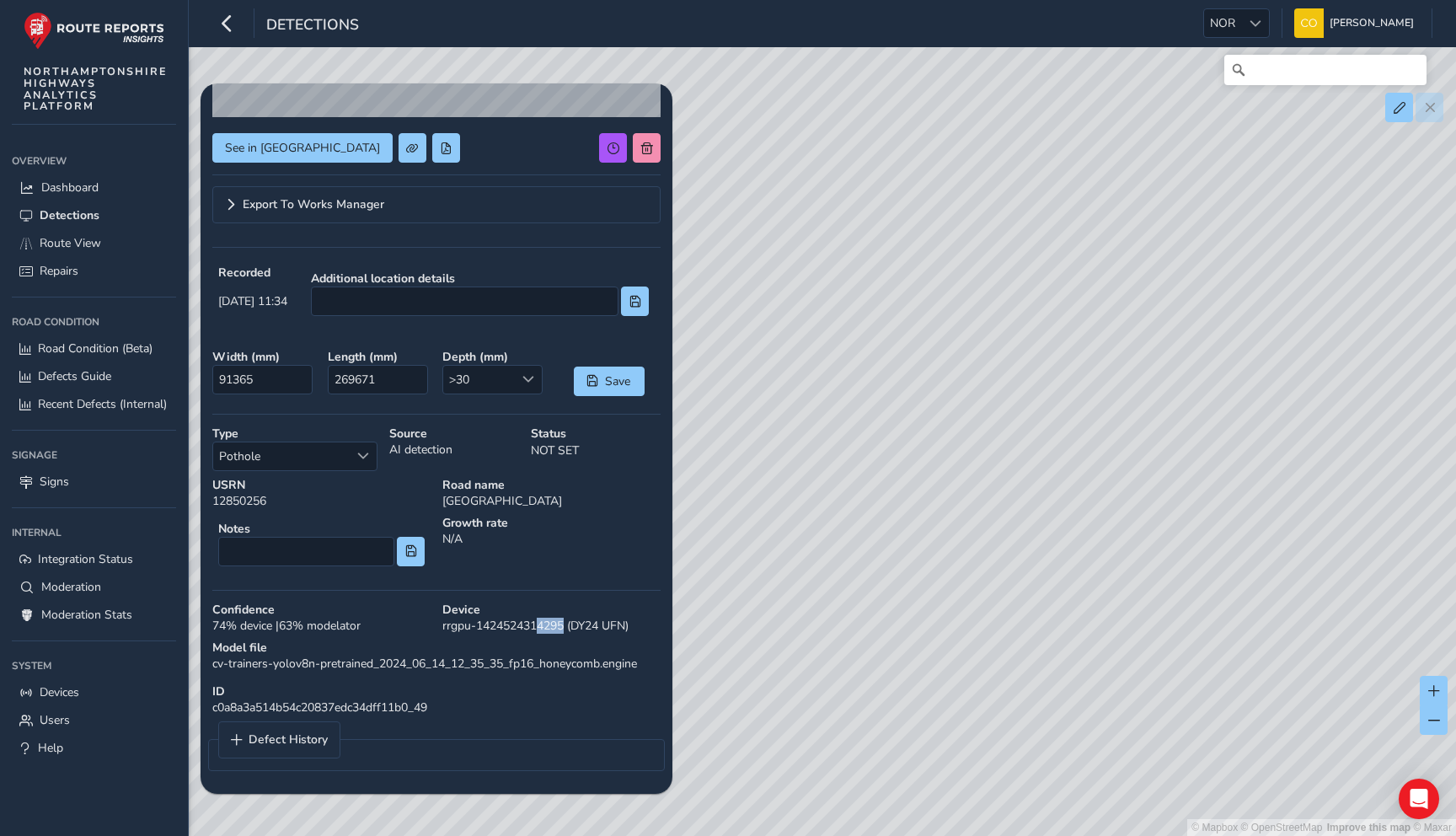
drag, startPoint x: 540, startPoint y: 625, endPoint x: 568, endPoint y: 625, distance: 28.0
click at [568, 625] on div "Device rrgpu-1424524314295 (DY24 UFN)" at bounding box center [551, 618] width 230 height 44
copy div "4295"
